Goal: Task Accomplishment & Management: Manage account settings

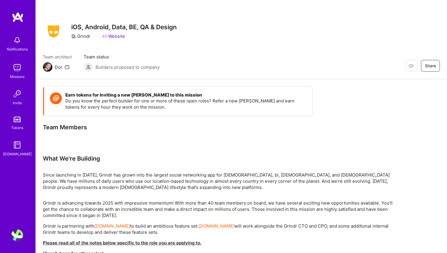
click at [17, 236] on img at bounding box center [17, 236] width 12 height 12
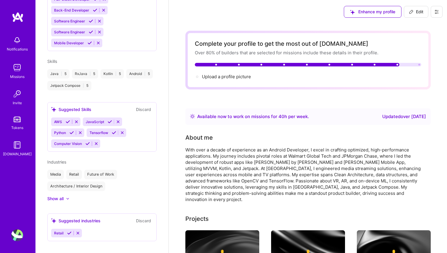
click at [438, 14] on icon at bounding box center [436, 11] width 5 height 5
click at [413, 55] on button "Log Out" at bounding box center [420, 55] width 44 height 15
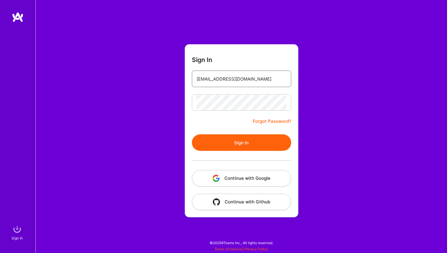
click at [219, 81] on input "connectpolusani@gmail.com" at bounding box center [242, 79] width 90 height 15
type input "meetatvikram@gmail.com"
click at [235, 142] on button "Sign In" at bounding box center [241, 143] width 99 height 17
